Goal: Use online tool/utility

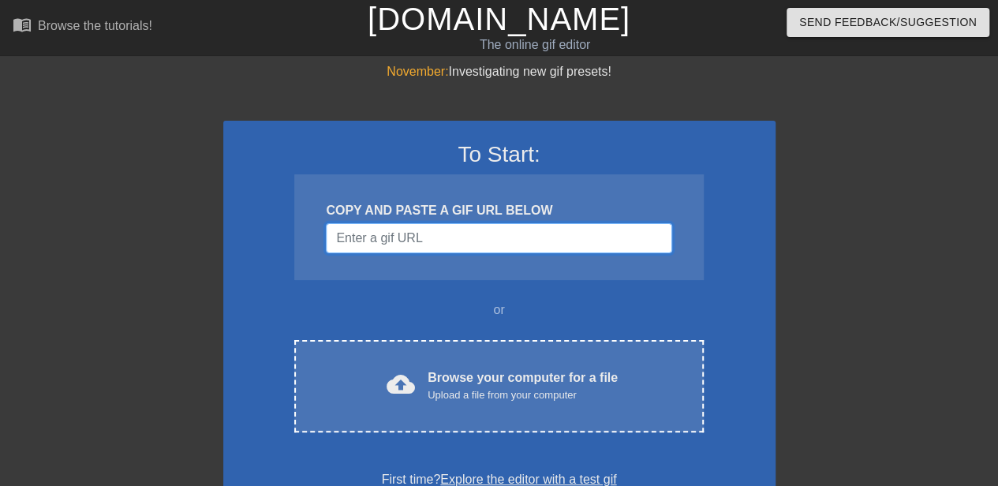
click at [534, 223] on input "Username" at bounding box center [499, 238] width 346 height 30
click at [928, 369] on div at bounding box center [913, 298] width 237 height 473
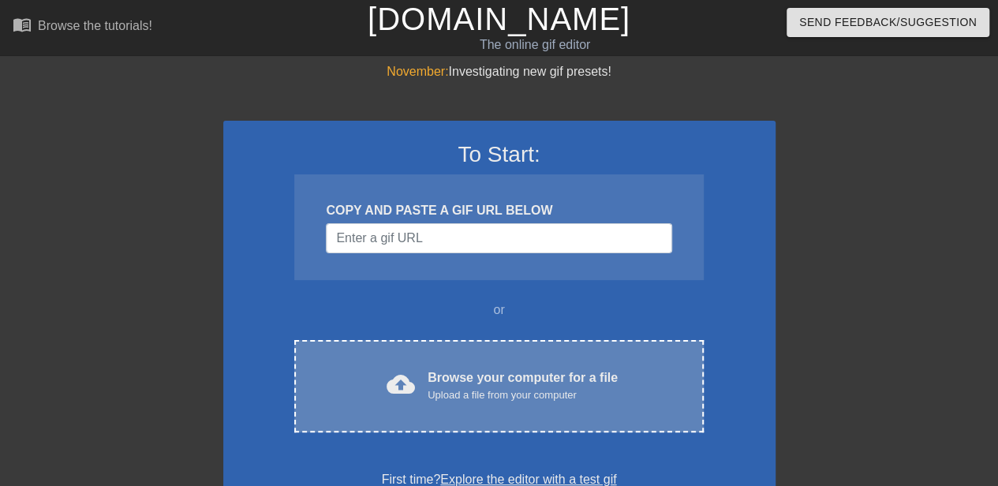
click at [588, 347] on div "cloud_upload Browse your computer for a file Upload a file from your computer C…" at bounding box center [498, 386] width 409 height 92
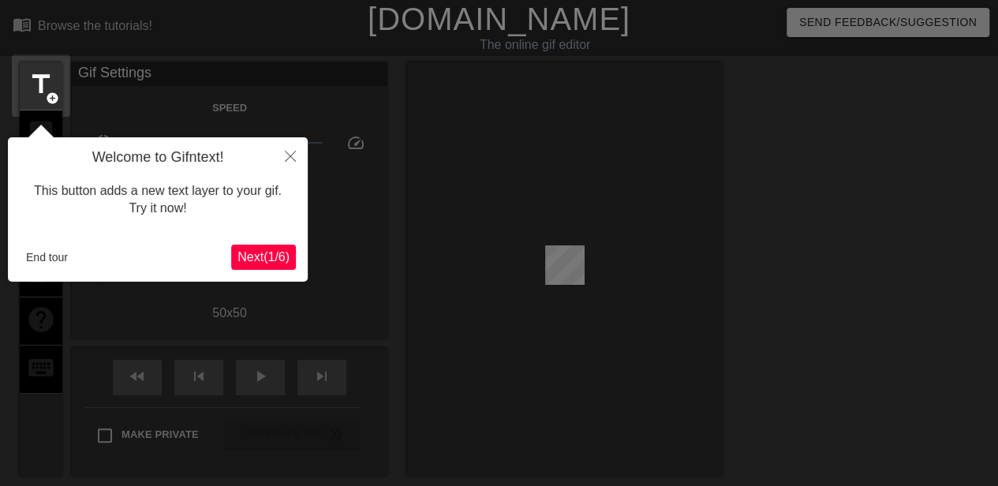
scroll to position [39, 0]
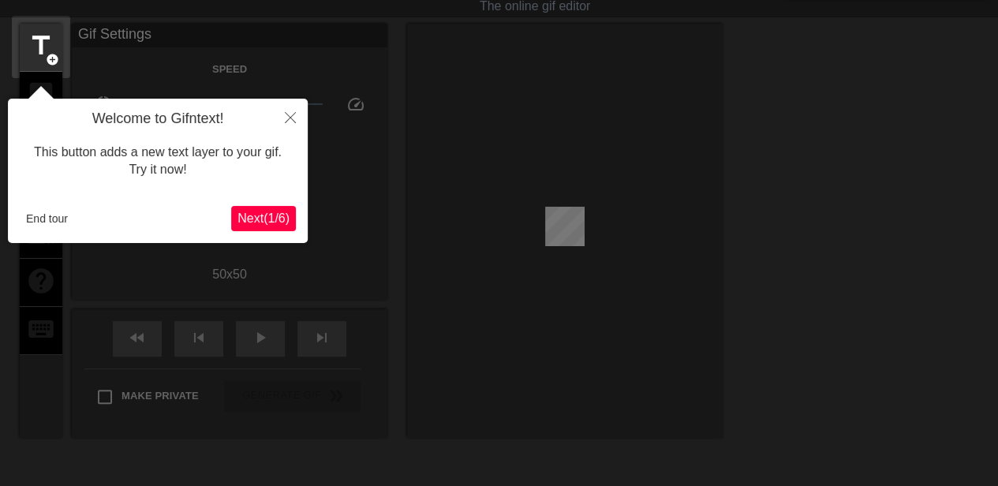
click at [275, 214] on span "Next ( 1 / 6 )" at bounding box center [264, 217] width 52 height 13
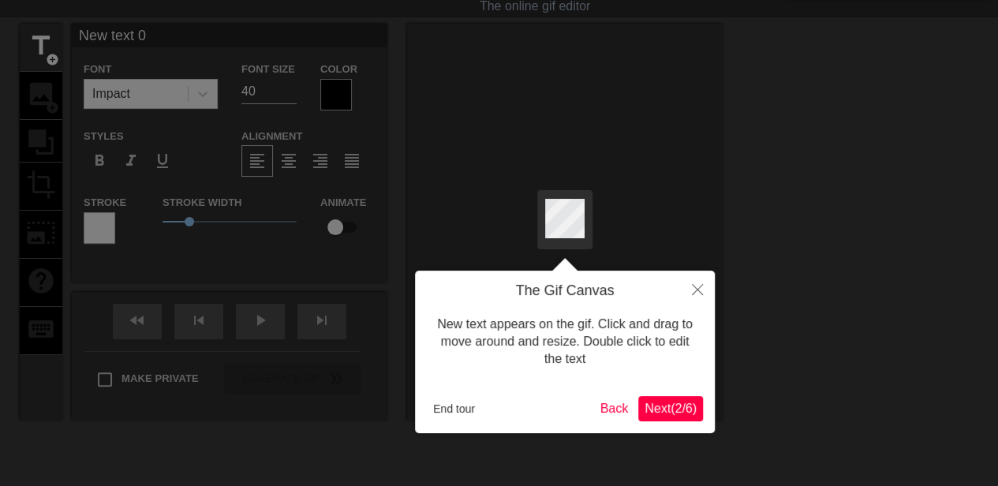
scroll to position [0, 0]
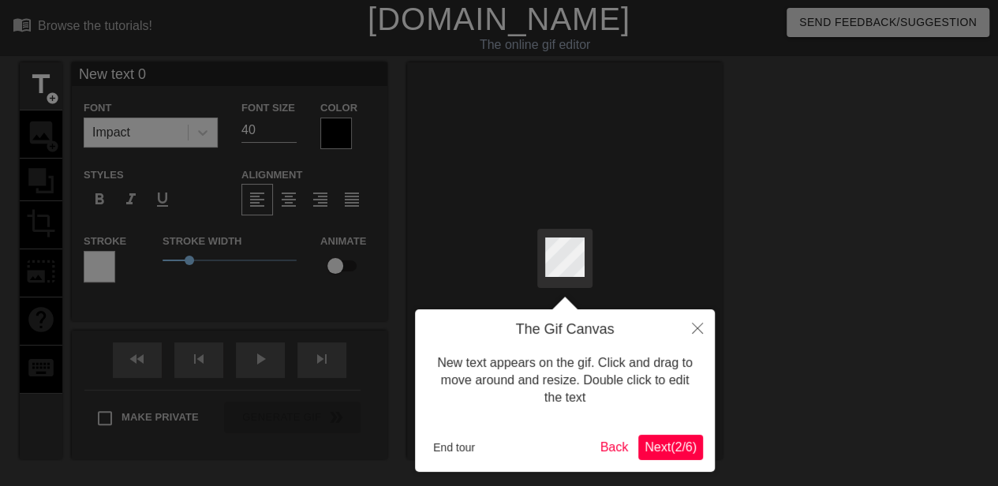
click at [687, 443] on span "Next ( 2 / 6 )" at bounding box center [671, 446] width 52 height 13
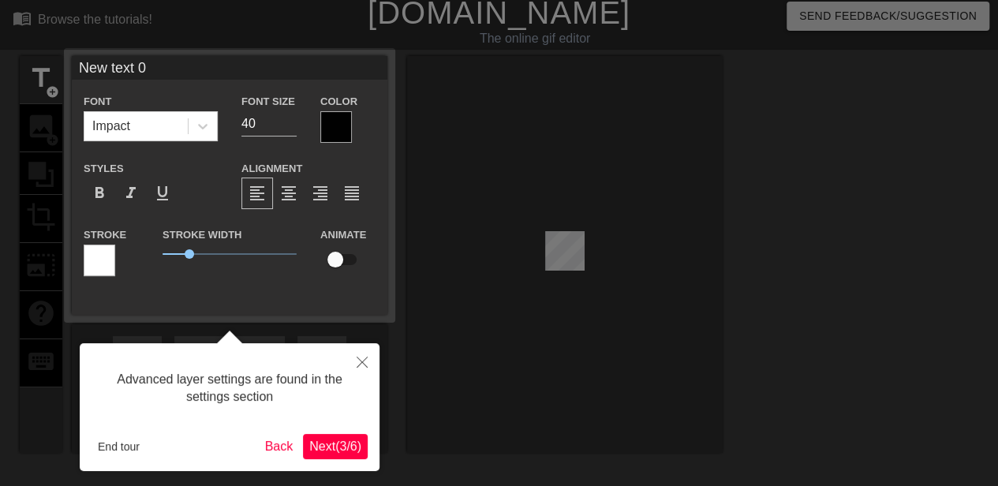
scroll to position [39, 0]
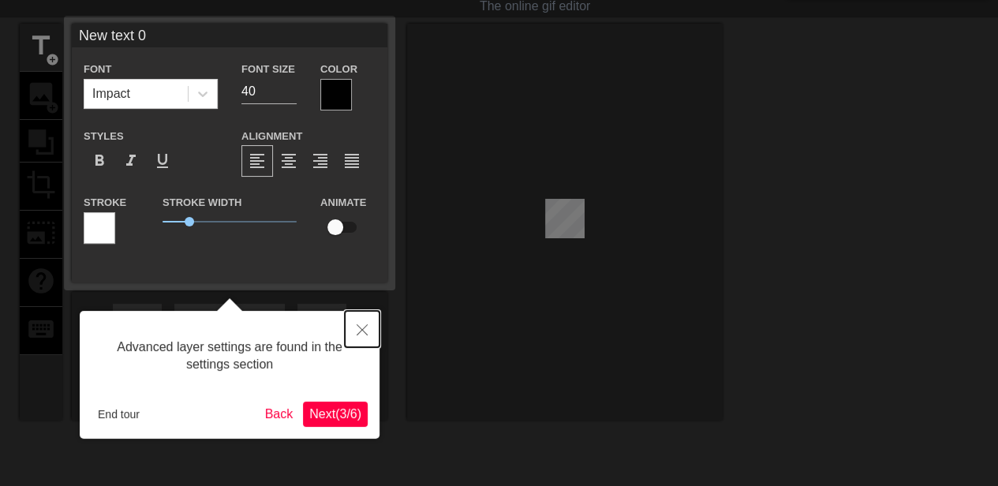
click at [368, 329] on button "Close" at bounding box center [362, 329] width 35 height 36
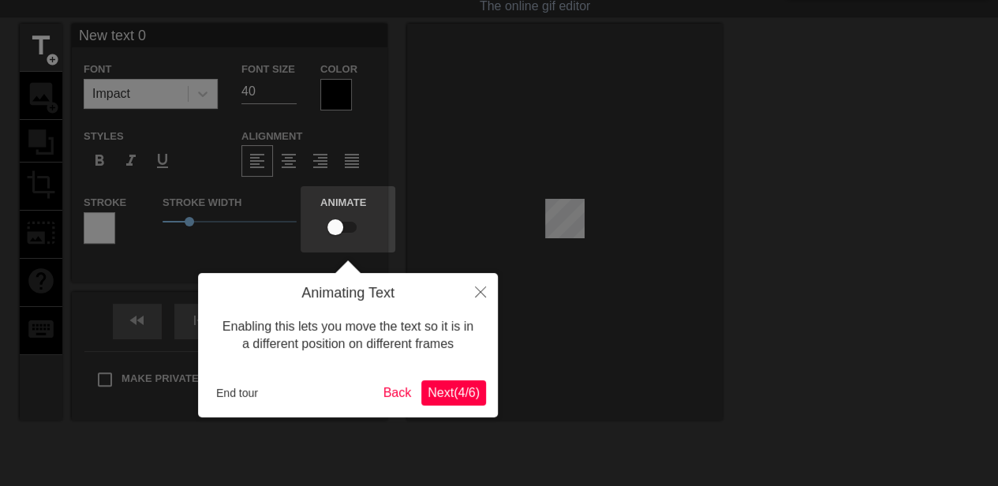
scroll to position [0, 0]
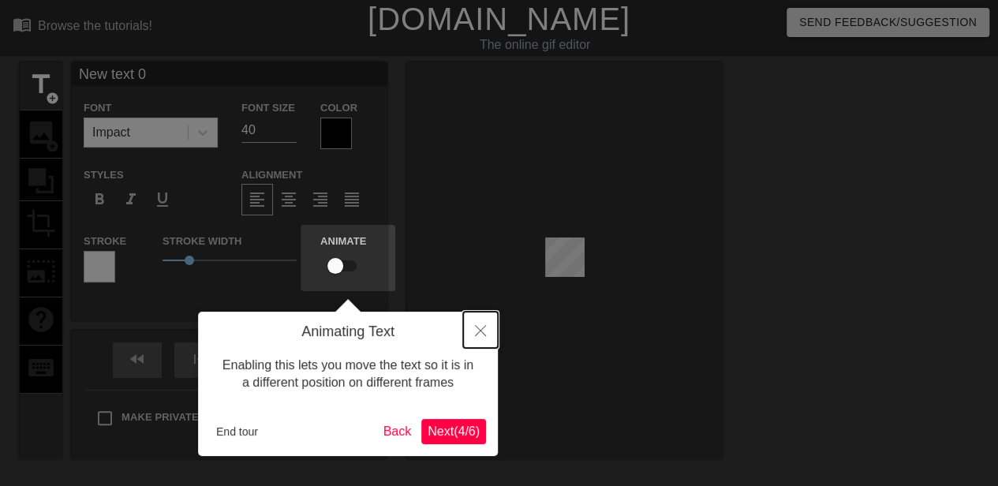
click at [478, 331] on icon "Close" at bounding box center [480, 330] width 11 height 11
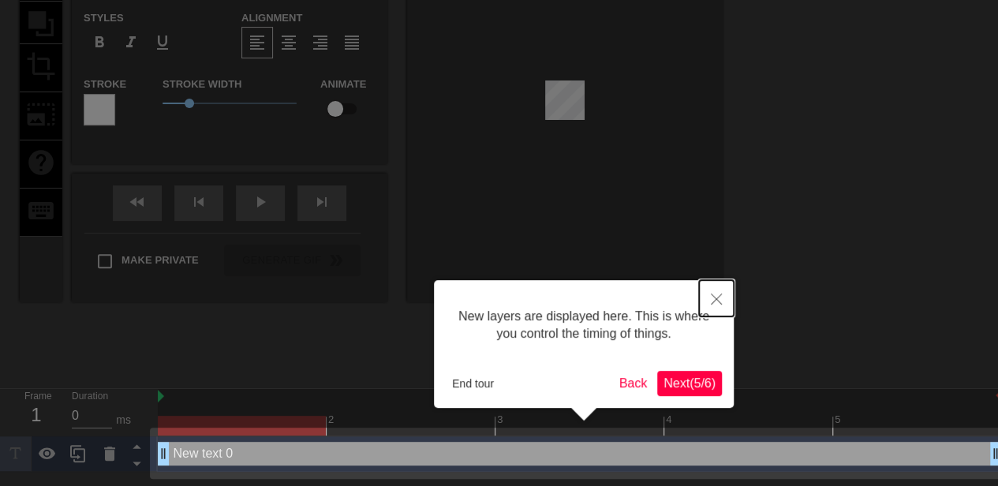
click at [721, 295] on icon "Close" at bounding box center [716, 299] width 11 height 11
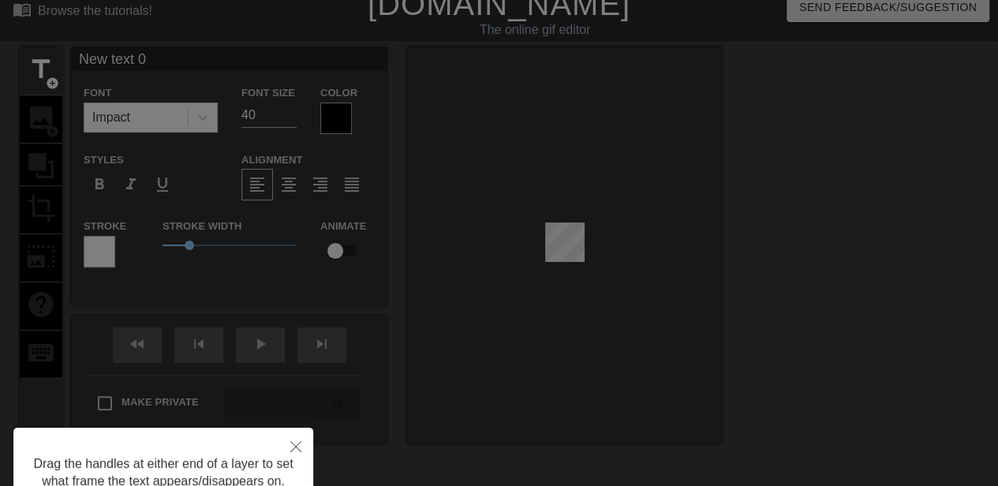
scroll to position [0, 0]
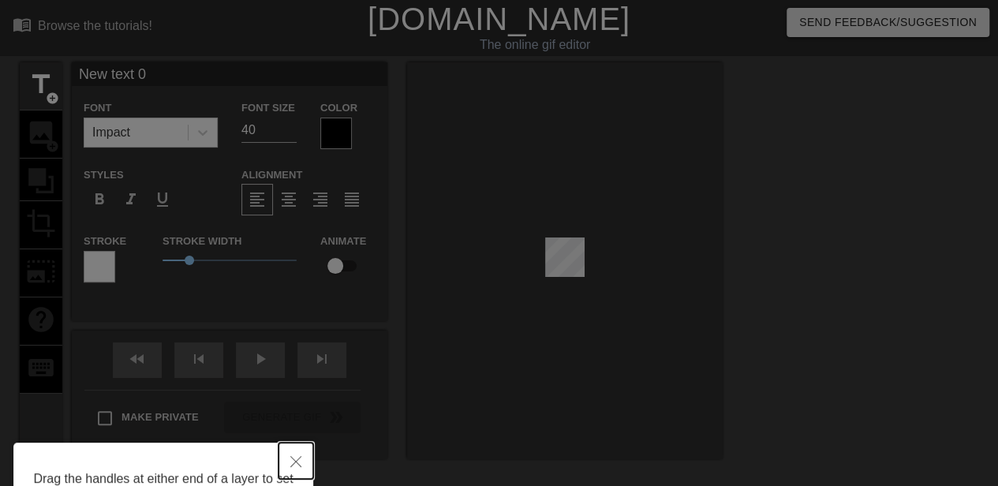
click at [295, 463] on icon "Close" at bounding box center [295, 461] width 11 height 11
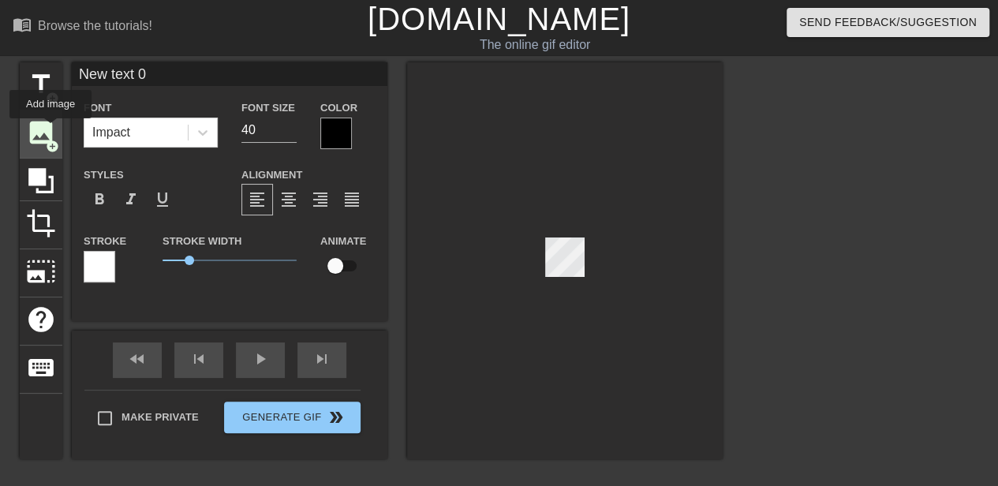
click at [51, 129] on span "image" at bounding box center [41, 133] width 30 height 30
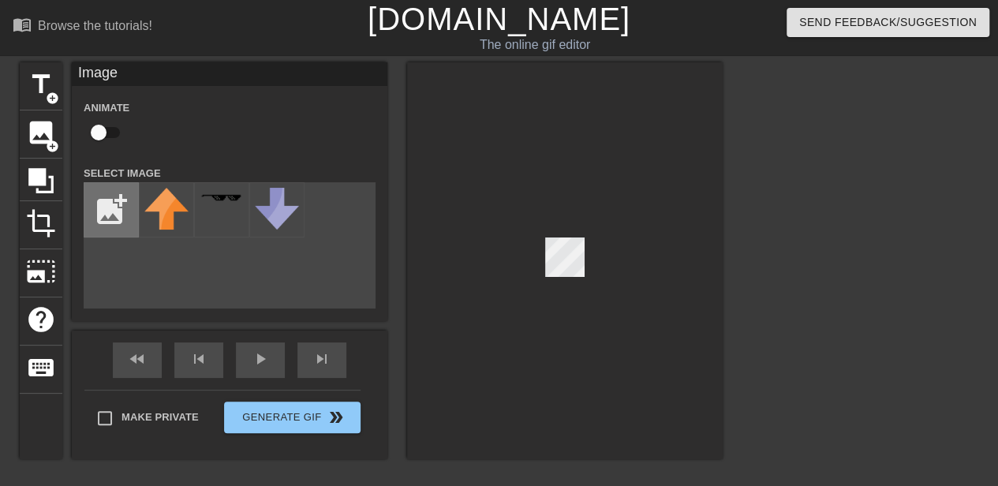
click at [111, 219] on input "file" at bounding box center [111, 210] width 54 height 54
type input "C:\fakepath\no.webp"
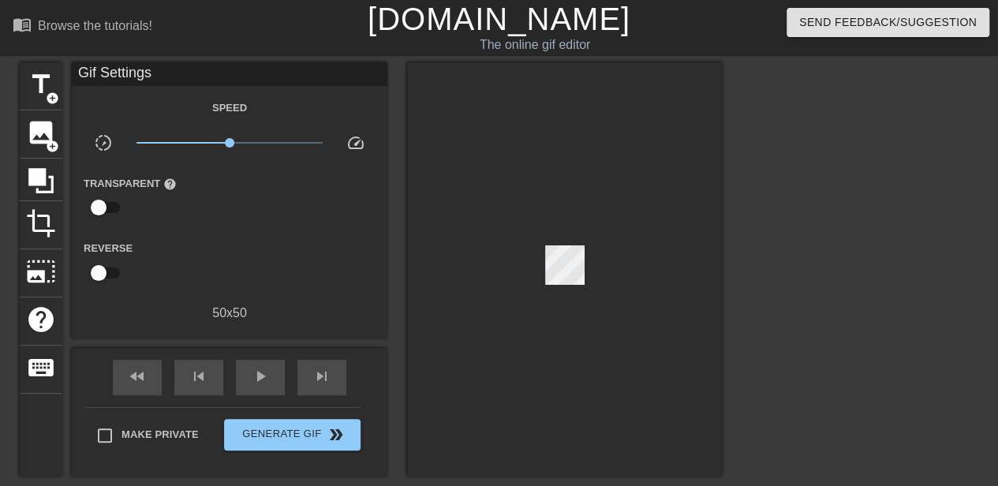
scroll to position [181, 0]
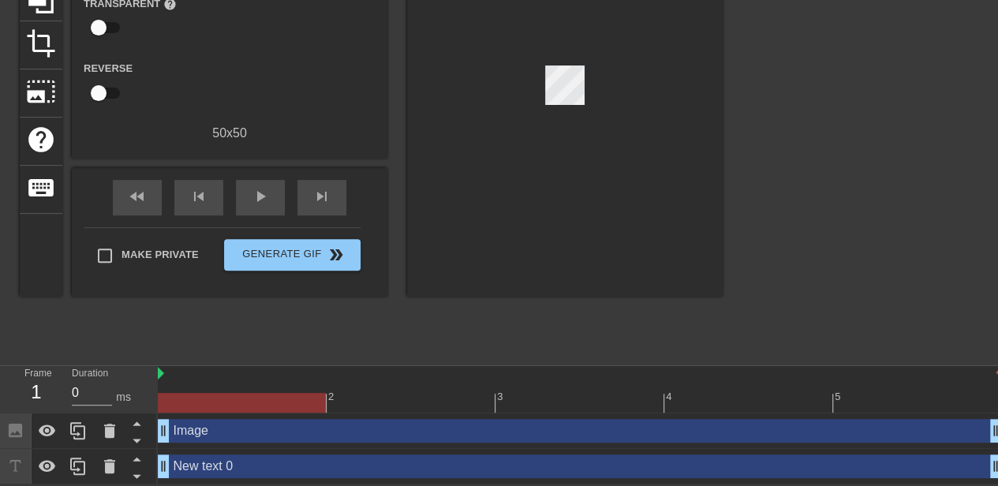
click at [282, 443] on div "Image drag_handle drag_handle" at bounding box center [580, 431] width 844 height 36
click at [276, 439] on div "Image drag_handle drag_handle" at bounding box center [580, 431] width 844 height 24
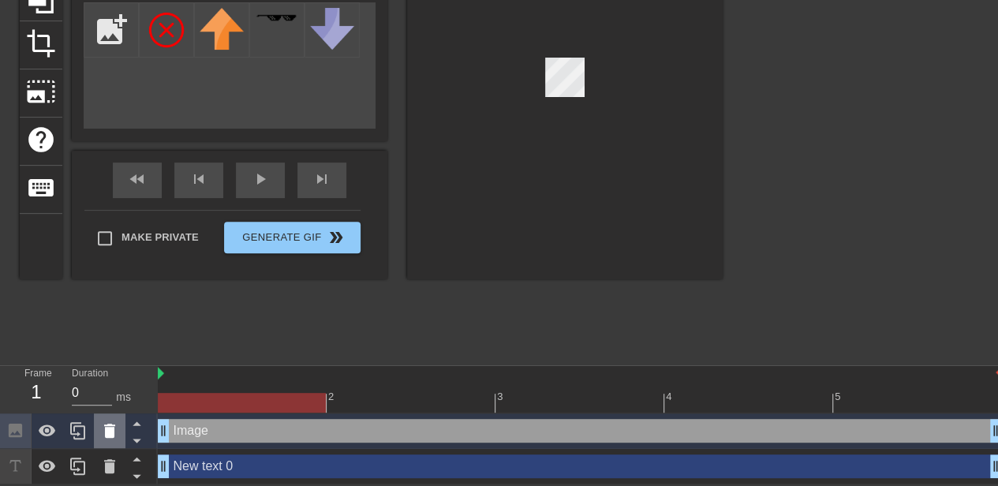
click at [98, 432] on div at bounding box center [110, 430] width 32 height 35
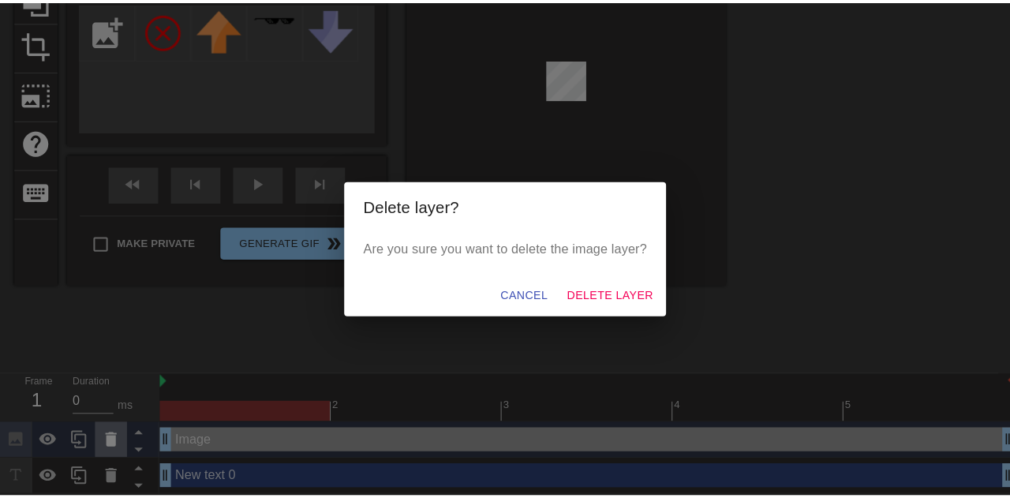
scroll to position [169, 0]
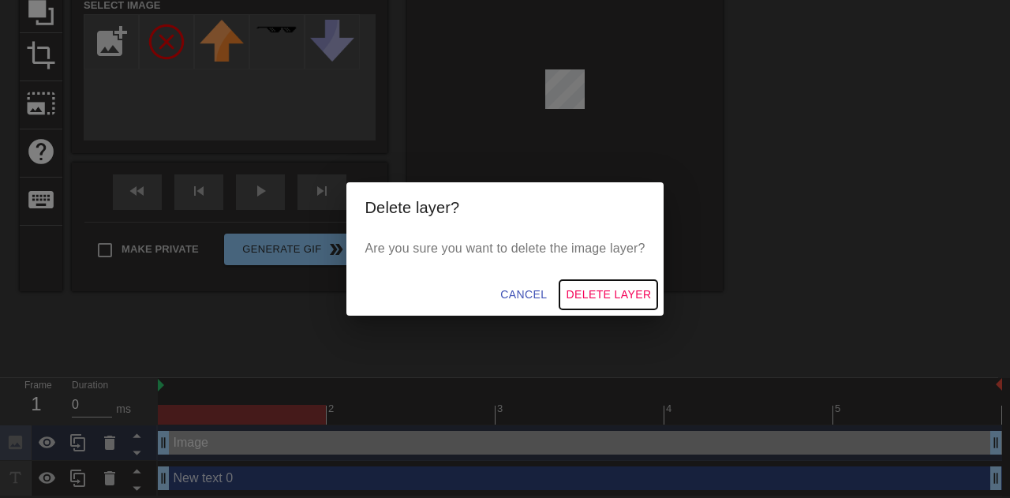
click at [617, 294] on span "Delete Layer" at bounding box center [608, 295] width 85 height 20
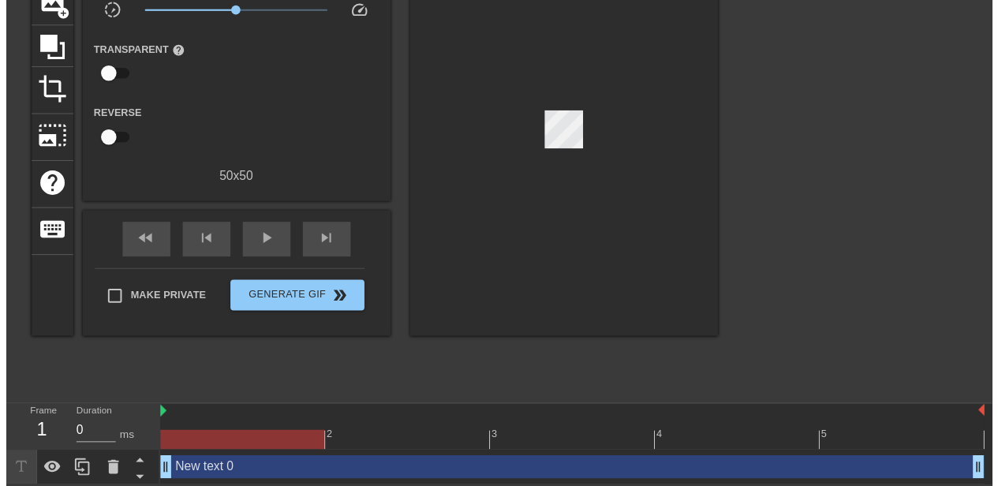
scroll to position [146, 0]
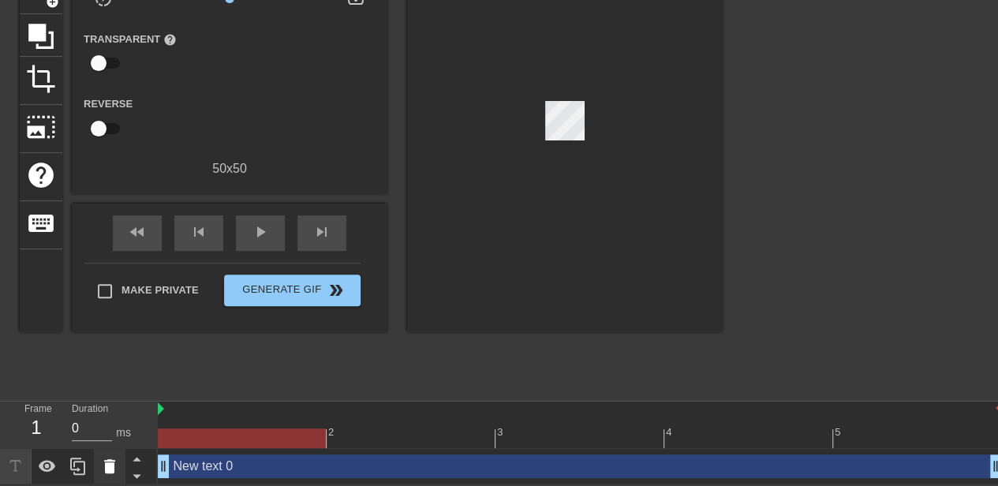
click at [114, 471] on icon at bounding box center [109, 466] width 11 height 14
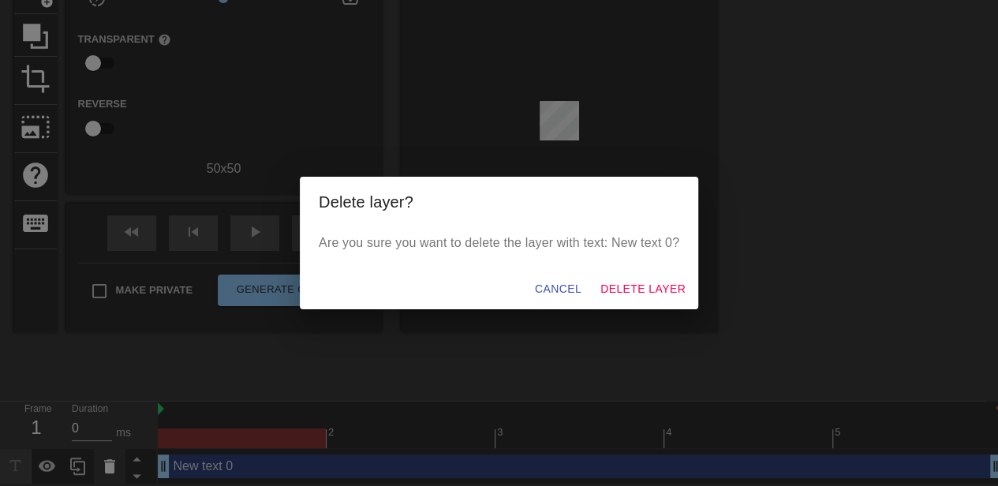
scroll to position [134, 0]
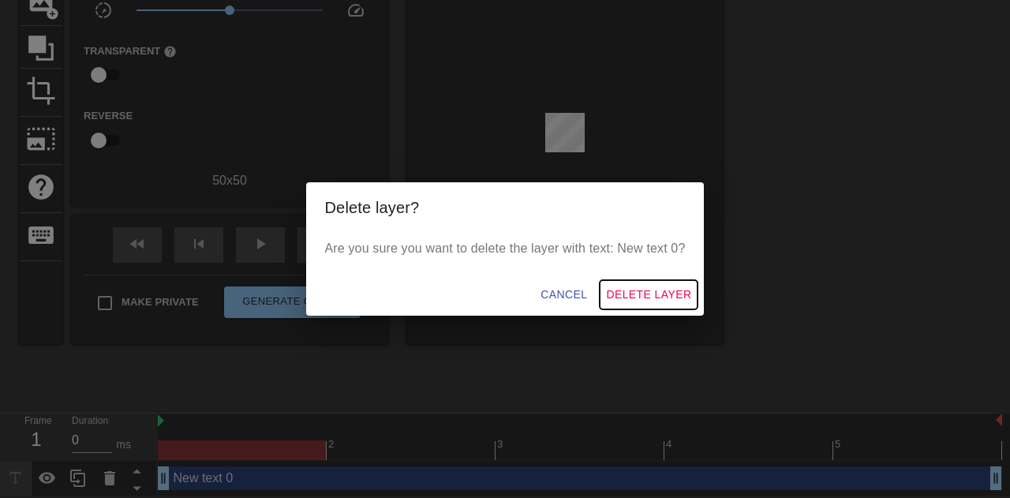
click at [636, 307] on button "Delete Layer" at bounding box center [649, 294] width 98 height 29
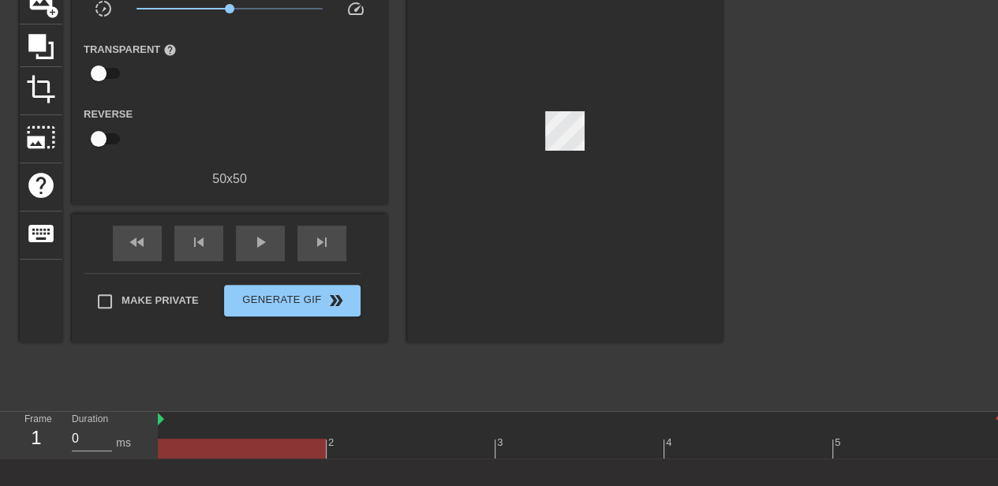
scroll to position [0, 0]
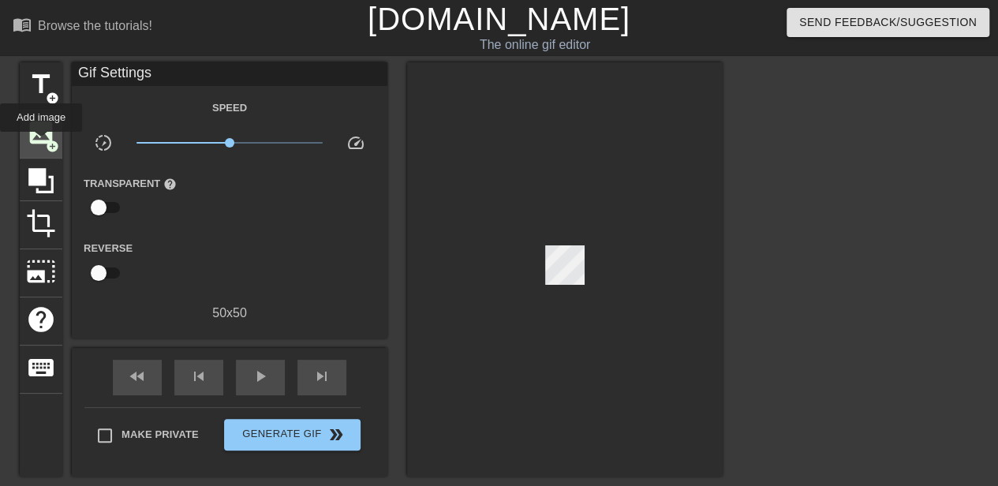
click at [41, 143] on span "image" at bounding box center [41, 133] width 30 height 30
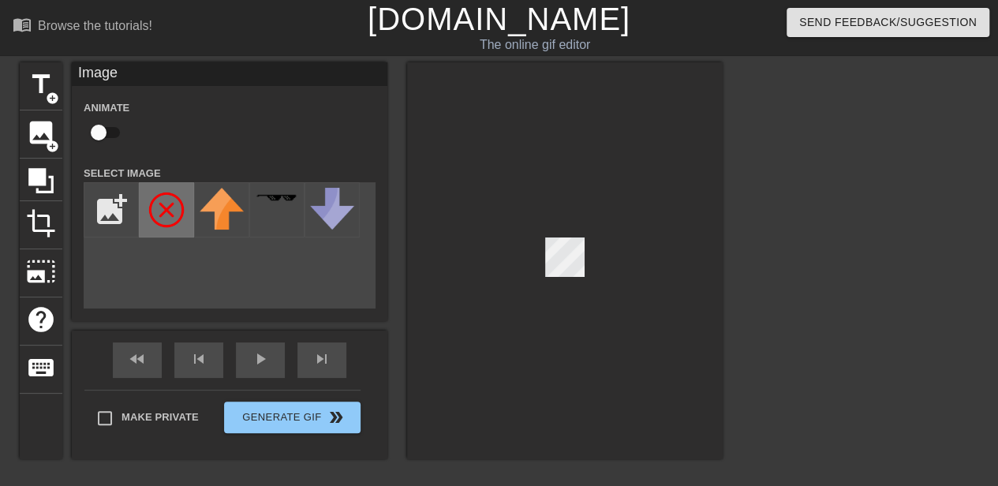
click at [170, 224] on img at bounding box center [166, 210] width 44 height 44
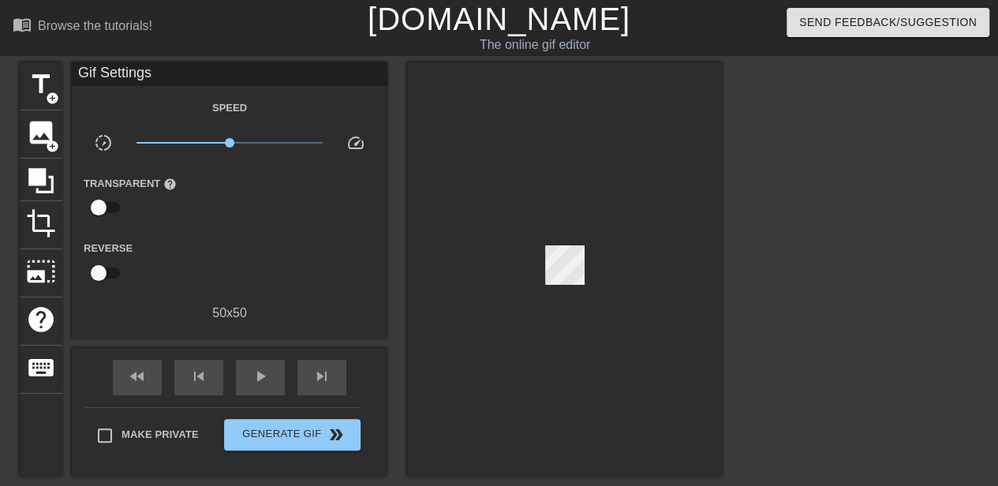
scroll to position [146, 0]
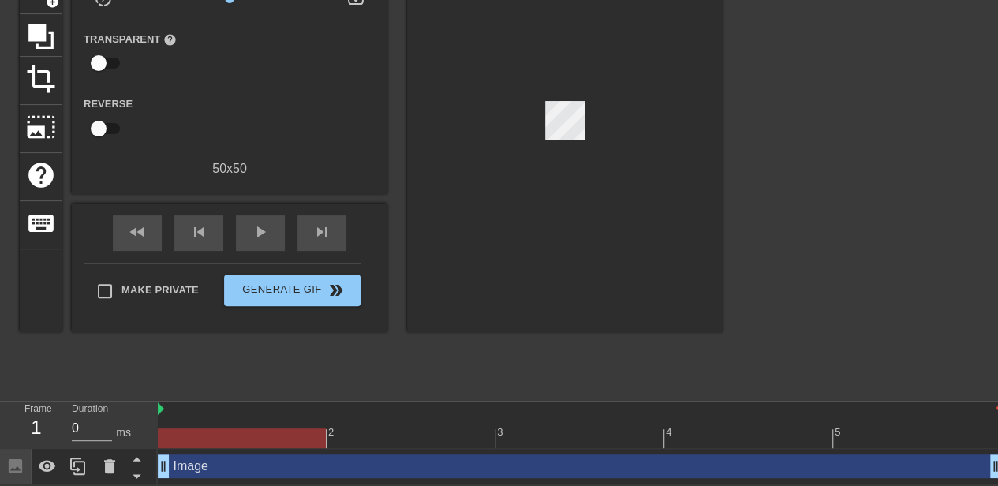
click at [325, 459] on div "Image drag_handle drag_handle" at bounding box center [580, 467] width 844 height 24
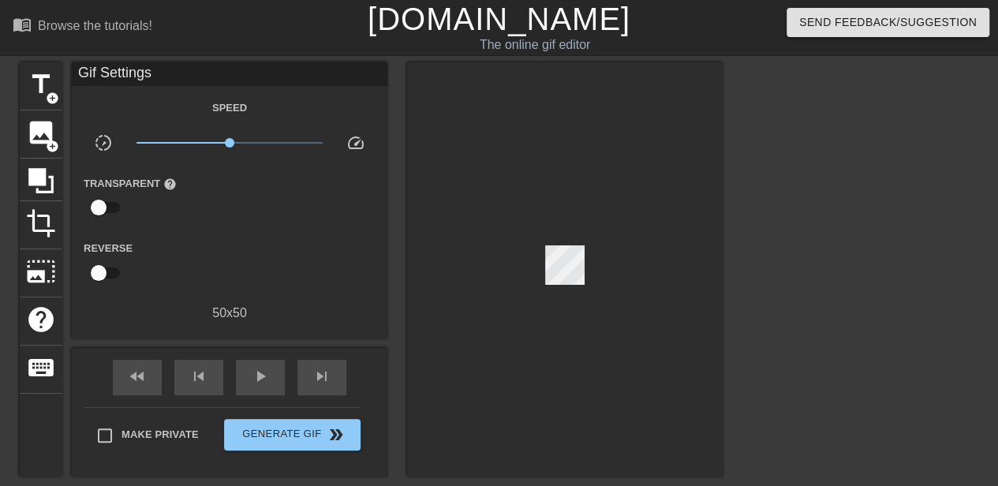
click at [541, 273] on div at bounding box center [565, 269] width 316 height 414
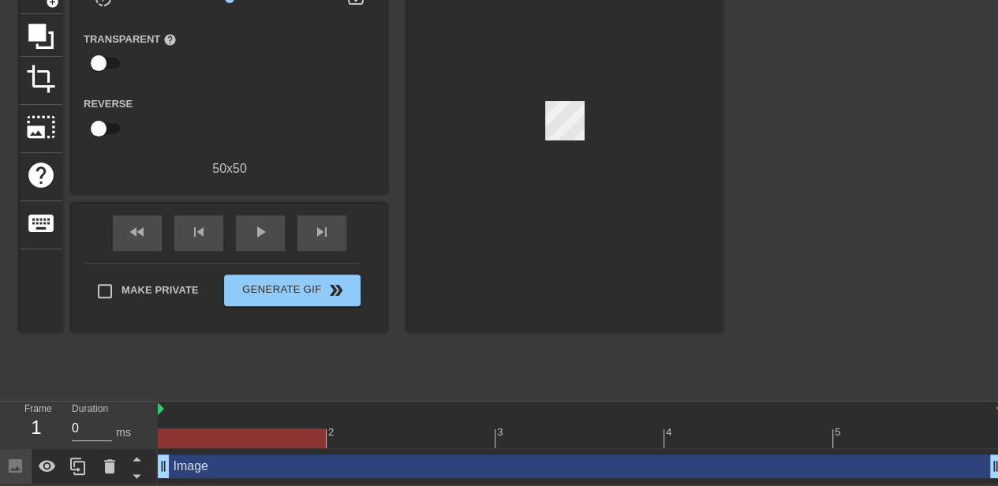
click at [355, 420] on div "2" at bounding box center [411, 427] width 169 height 20
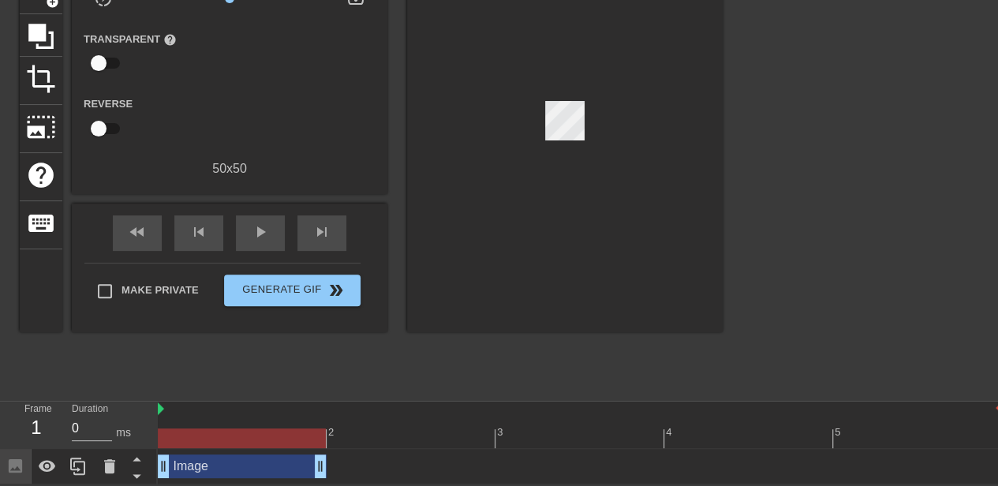
drag, startPoint x: 990, startPoint y: 465, endPoint x: 366, endPoint y: 464, distance: 624.2
click at [366, 464] on div "Image drag_handle drag_handle" at bounding box center [580, 467] width 844 height 24
click at [183, 412] on div at bounding box center [580, 410] width 844 height 16
drag, startPoint x: 183, startPoint y: 412, endPoint x: 123, endPoint y: 409, distance: 60.1
click at [123, 409] on div "Frame 1 Duration 0 ms 2 3 4 5 Image drag_handle drag_handle" at bounding box center [499, 443] width 998 height 83
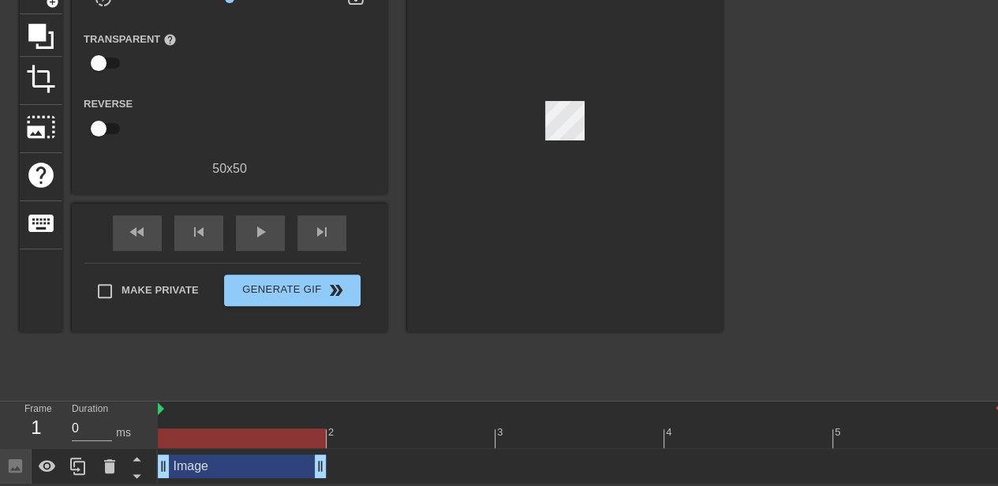
click at [156, 410] on div at bounding box center [158, 410] width 8 height 16
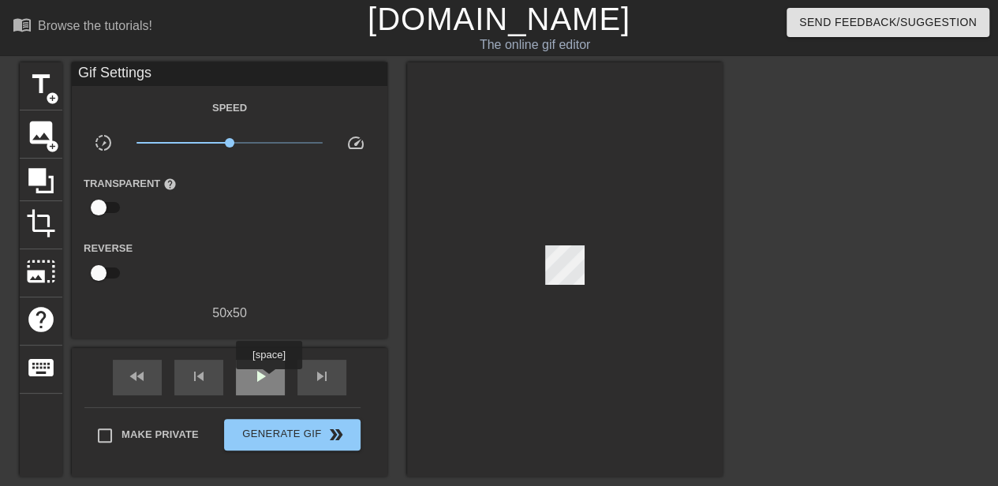
click at [264, 383] on span "play_arrow" at bounding box center [260, 376] width 19 height 19
click at [264, 383] on span "pause" at bounding box center [260, 376] width 19 height 19
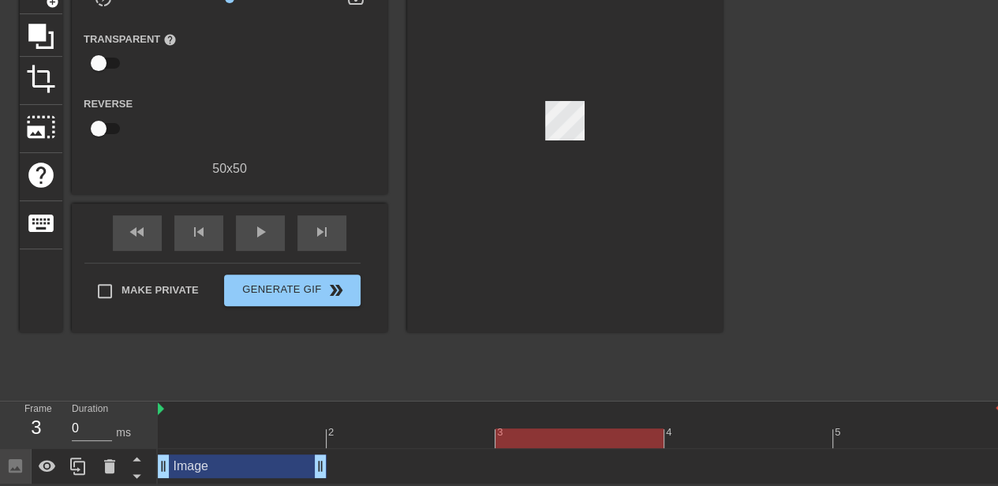
click at [582, 425] on div "3" at bounding box center [580, 427] width 169 height 20
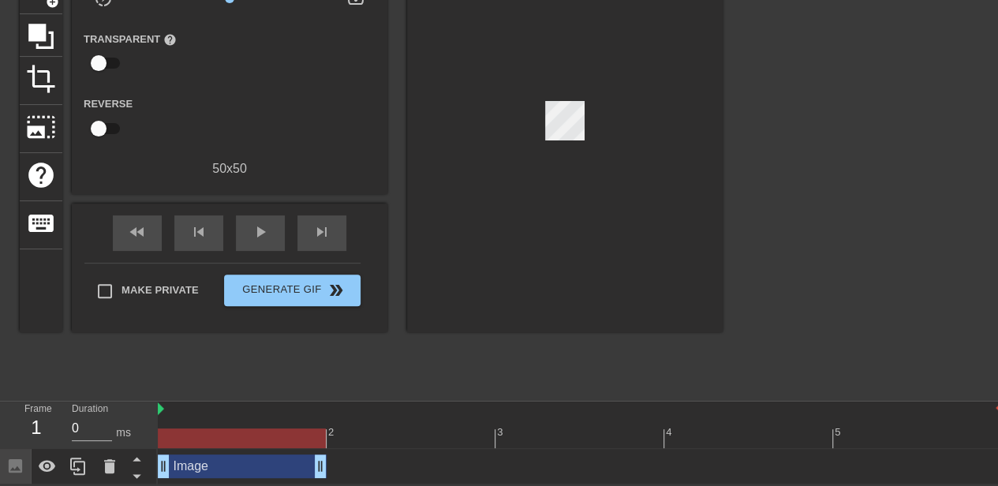
drag, startPoint x: 574, startPoint y: 440, endPoint x: 235, endPoint y: 446, distance: 338.6
click at [235, 446] on div at bounding box center [242, 438] width 168 height 20
drag, startPoint x: 325, startPoint y: 435, endPoint x: 291, endPoint y: 435, distance: 33.9
click at [291, 435] on div at bounding box center [242, 438] width 168 height 20
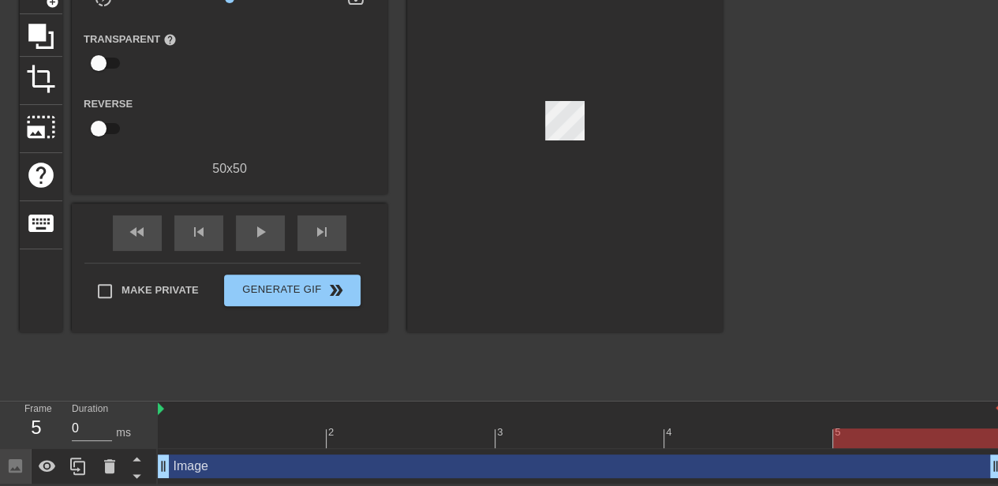
drag, startPoint x: 324, startPoint y: 463, endPoint x: 1009, endPoint y: 474, distance: 685.0
click at [997, 474] on html "menu_book Browse the tutorials! [DOMAIN_NAME] The online gif editor Send Feedba…" at bounding box center [499, 170] width 998 height 629
click at [251, 228] on span "play_arrow" at bounding box center [260, 232] width 19 height 19
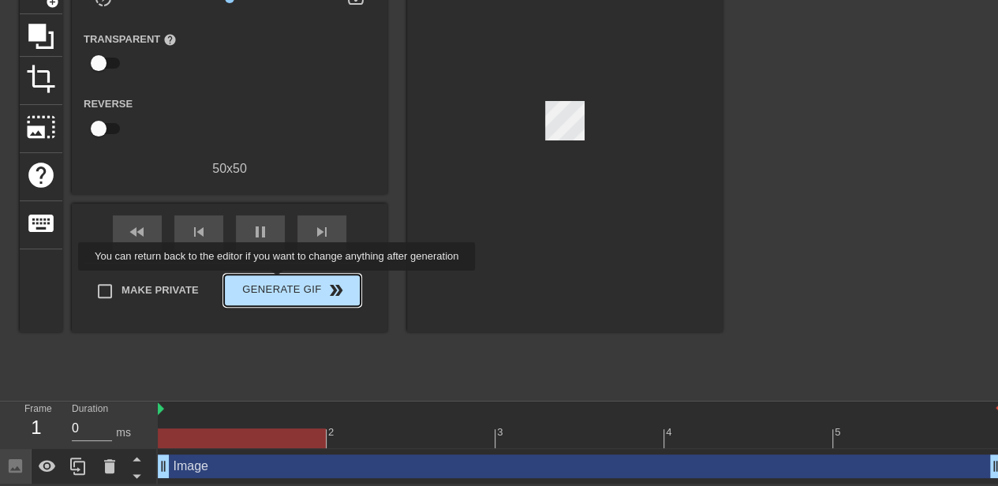
click at [279, 283] on span "Generate Gif double_arrow" at bounding box center [292, 290] width 124 height 19
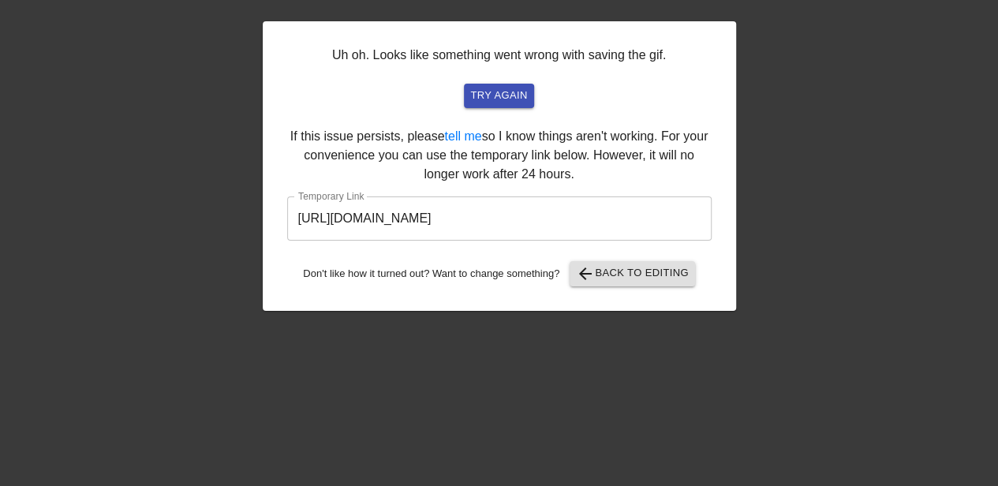
click at [529, 220] on input "[URL][DOMAIN_NAME]" at bounding box center [499, 218] width 425 height 44
click at [514, 103] on span "try again" at bounding box center [498, 96] width 57 height 18
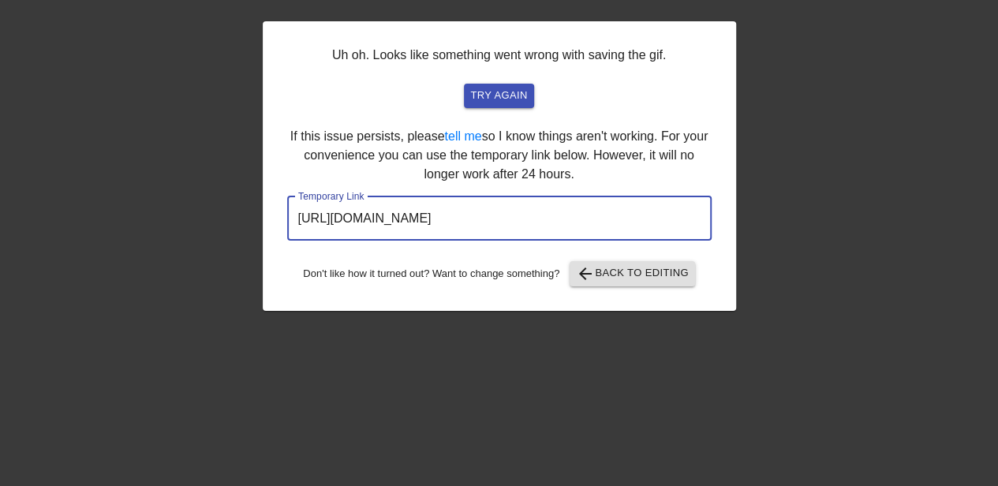
click at [540, 216] on input "[URL][DOMAIN_NAME]" at bounding box center [499, 218] width 425 height 44
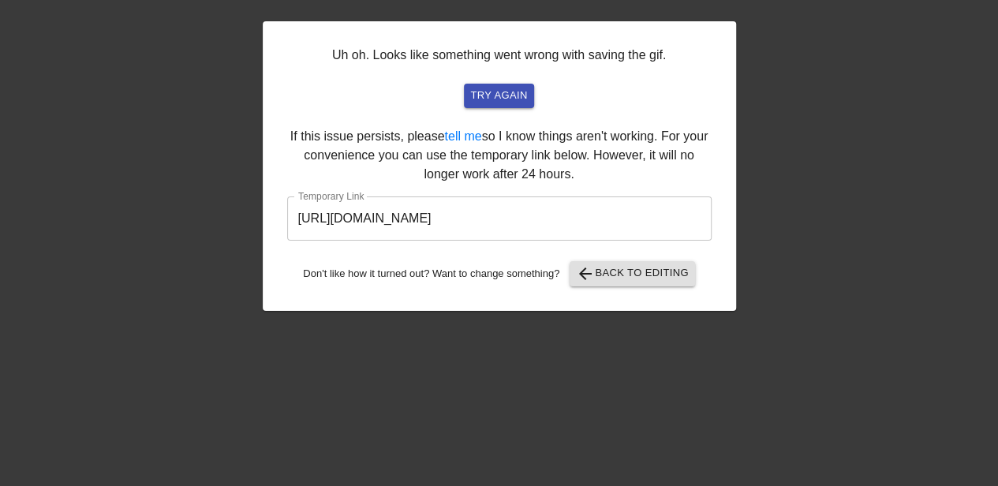
click at [603, 288] on div "Uh oh. Looks like something went wrong with saving the gif. try again If this i…" at bounding box center [499, 166] width 473 height 290
click at [595, 279] on span "arrow_back" at bounding box center [585, 273] width 19 height 19
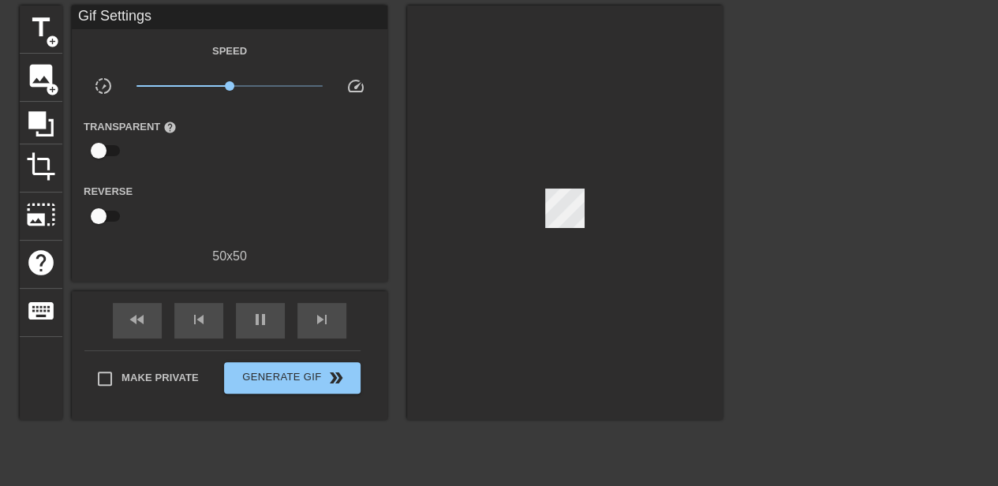
click at [760, 245] on div at bounding box center [860, 242] width 237 height 473
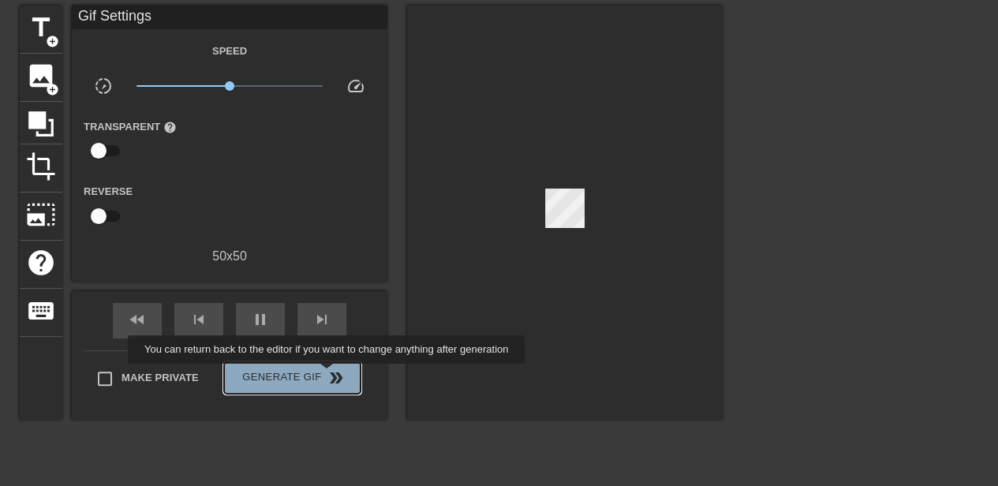
click at [328, 375] on span "double_arrow" at bounding box center [336, 378] width 19 height 19
